Goal: Find specific page/section: Find specific page/section

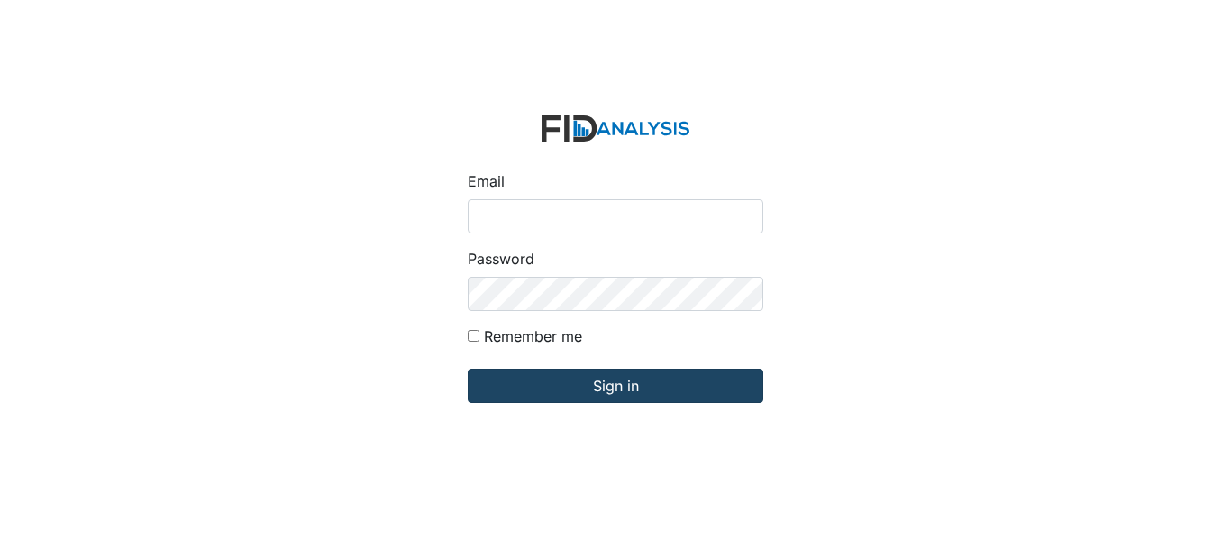
type input "[EMAIL_ADDRESS][DOMAIN_NAME]"
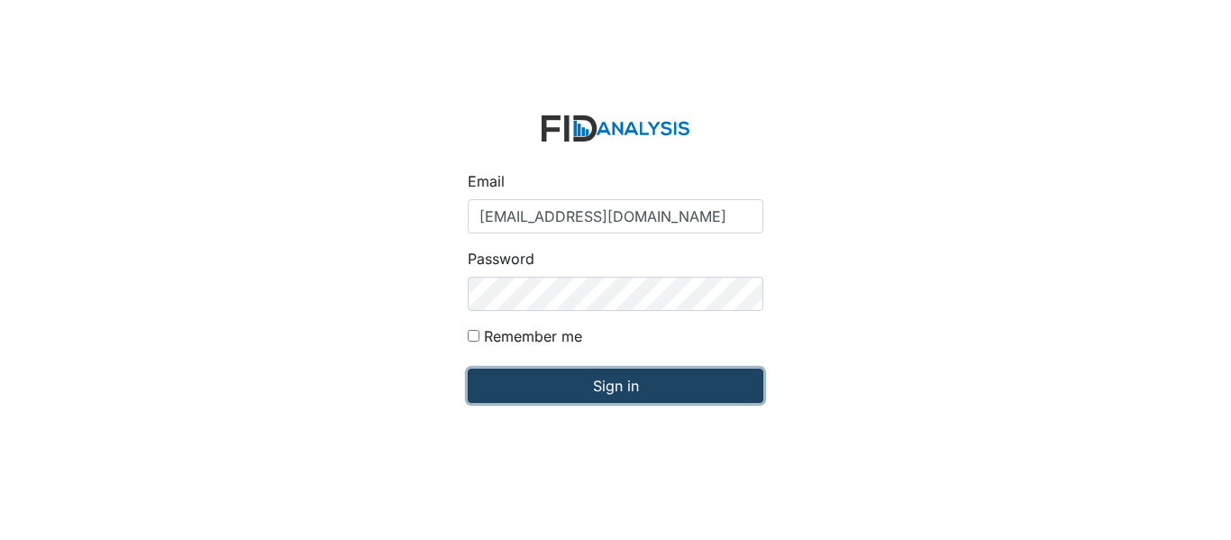
click at [663, 389] on input "Sign in" at bounding box center [616, 386] width 296 height 34
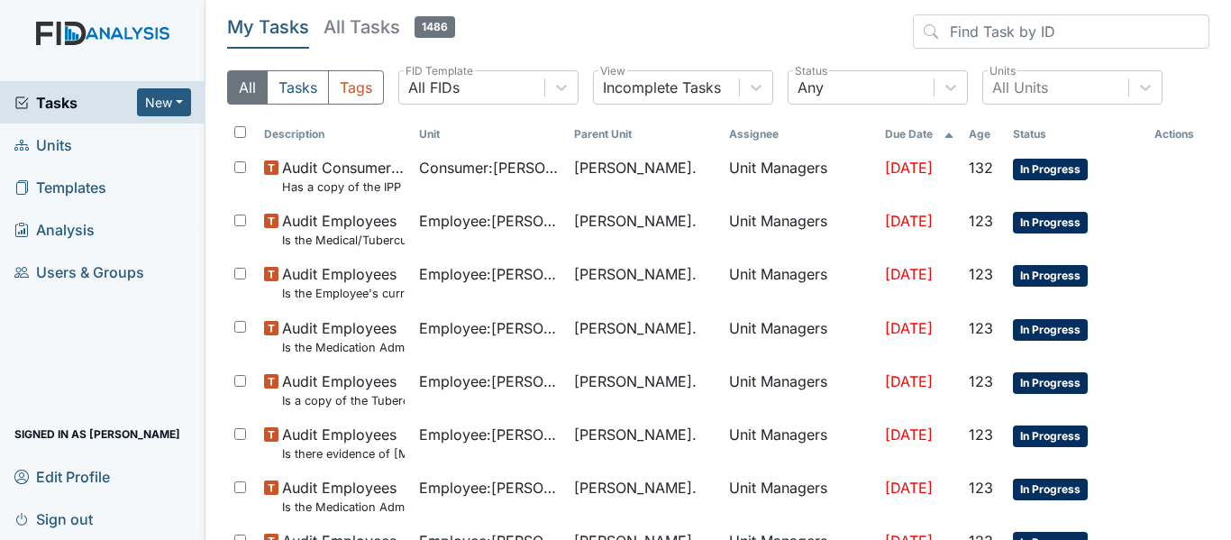
drag, startPoint x: 96, startPoint y: 102, endPoint x: 94, endPoint y: 117, distance: 15.6
click at [96, 102] on span "Tasks" at bounding box center [75, 103] width 123 height 22
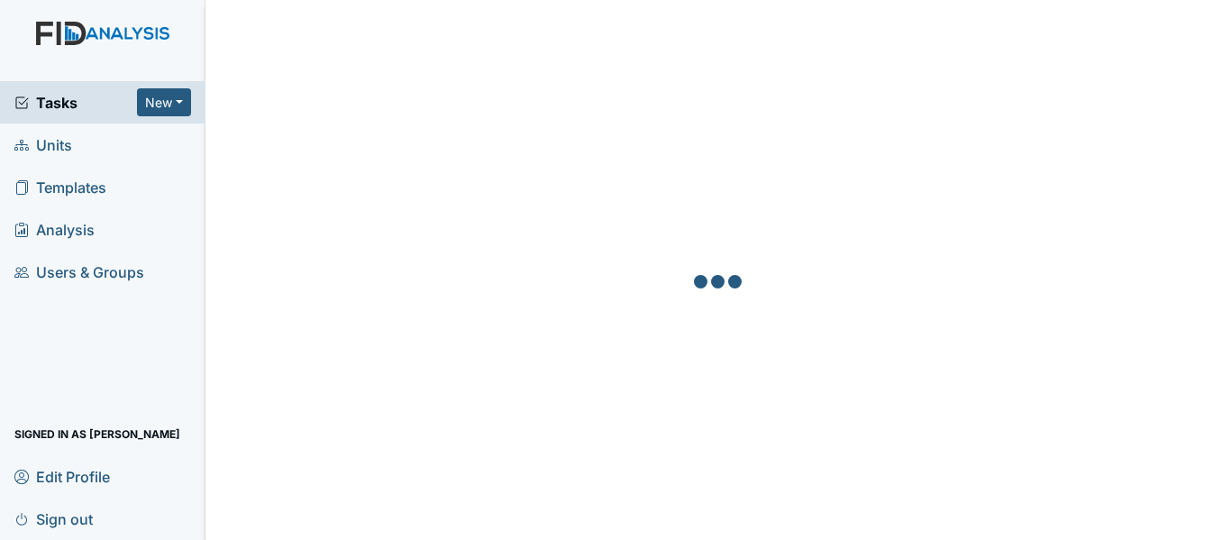
click at [78, 151] on link "Units" at bounding box center [103, 145] width 206 height 42
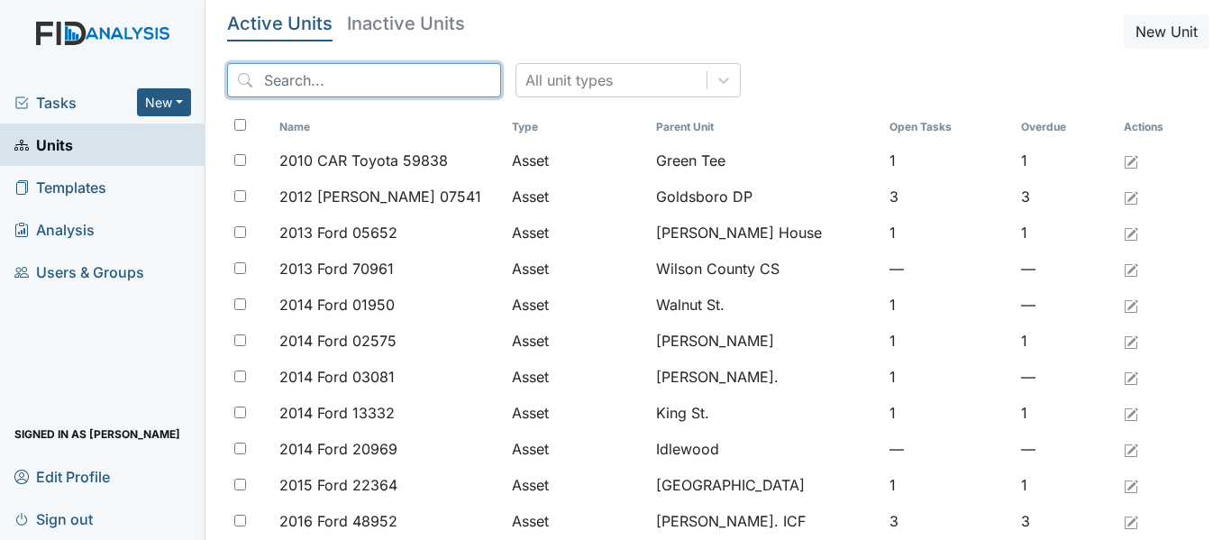
click at [288, 74] on input "search" at bounding box center [364, 80] width 274 height 34
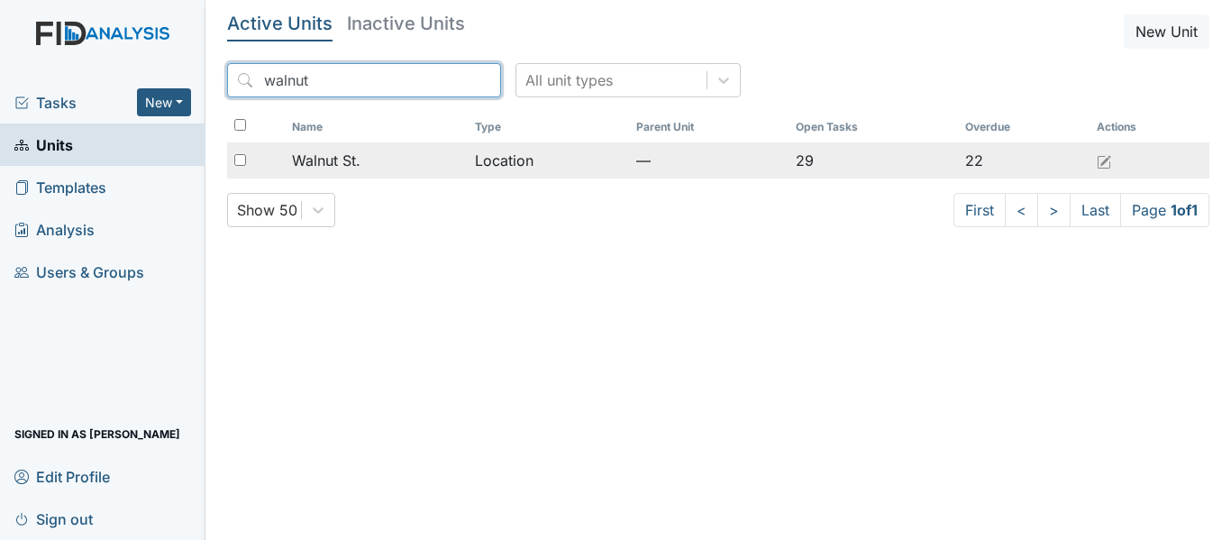
type input "walnut"
click at [343, 159] on span "Walnut St." at bounding box center [326, 161] width 69 height 22
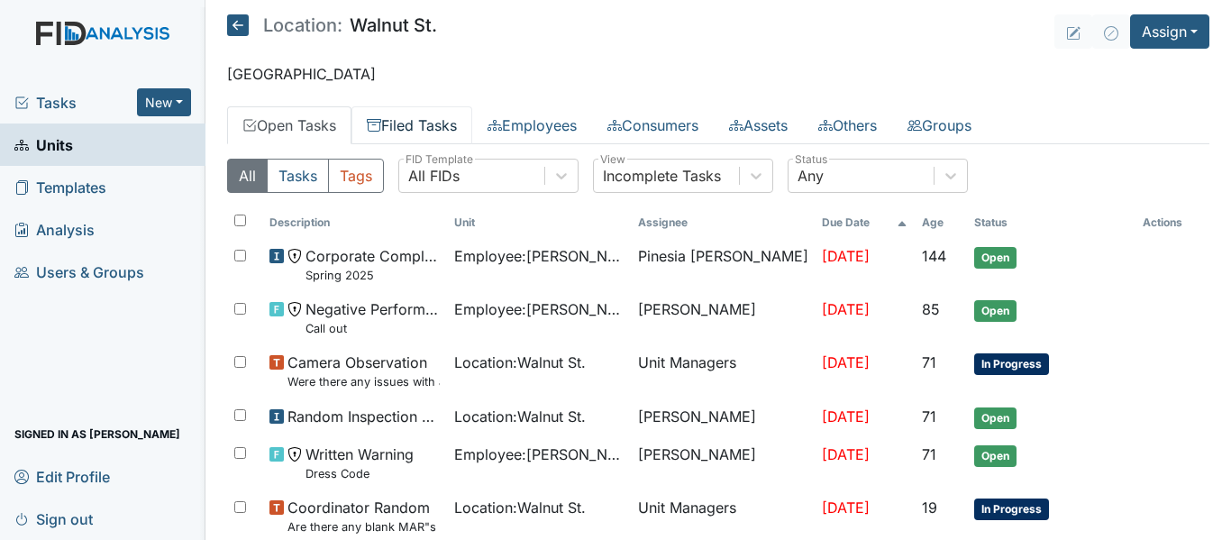
click at [450, 122] on link "Filed Tasks" at bounding box center [412, 125] width 121 height 38
